Goal: Navigation & Orientation: Find specific page/section

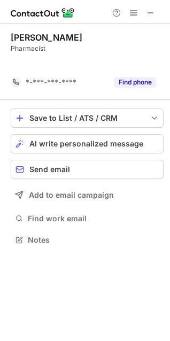
scroll to position [215, 170]
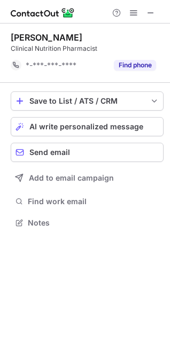
scroll to position [215, 170]
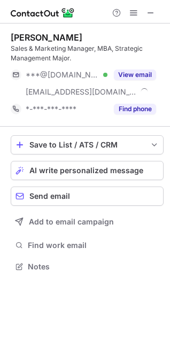
scroll to position [259, 170]
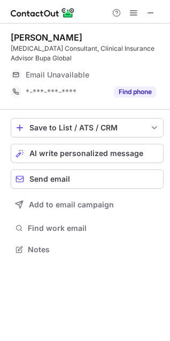
scroll to position [242, 170]
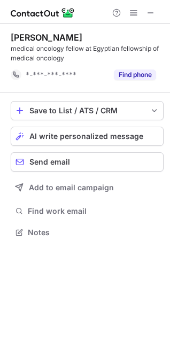
scroll to position [224, 170]
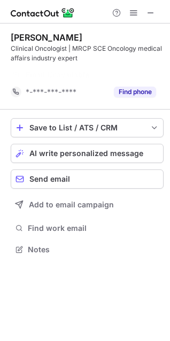
scroll to position [224, 170]
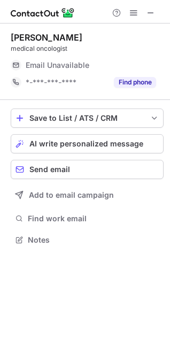
scroll to position [5, 5]
